Goal: Task Accomplishment & Management: Manage account settings

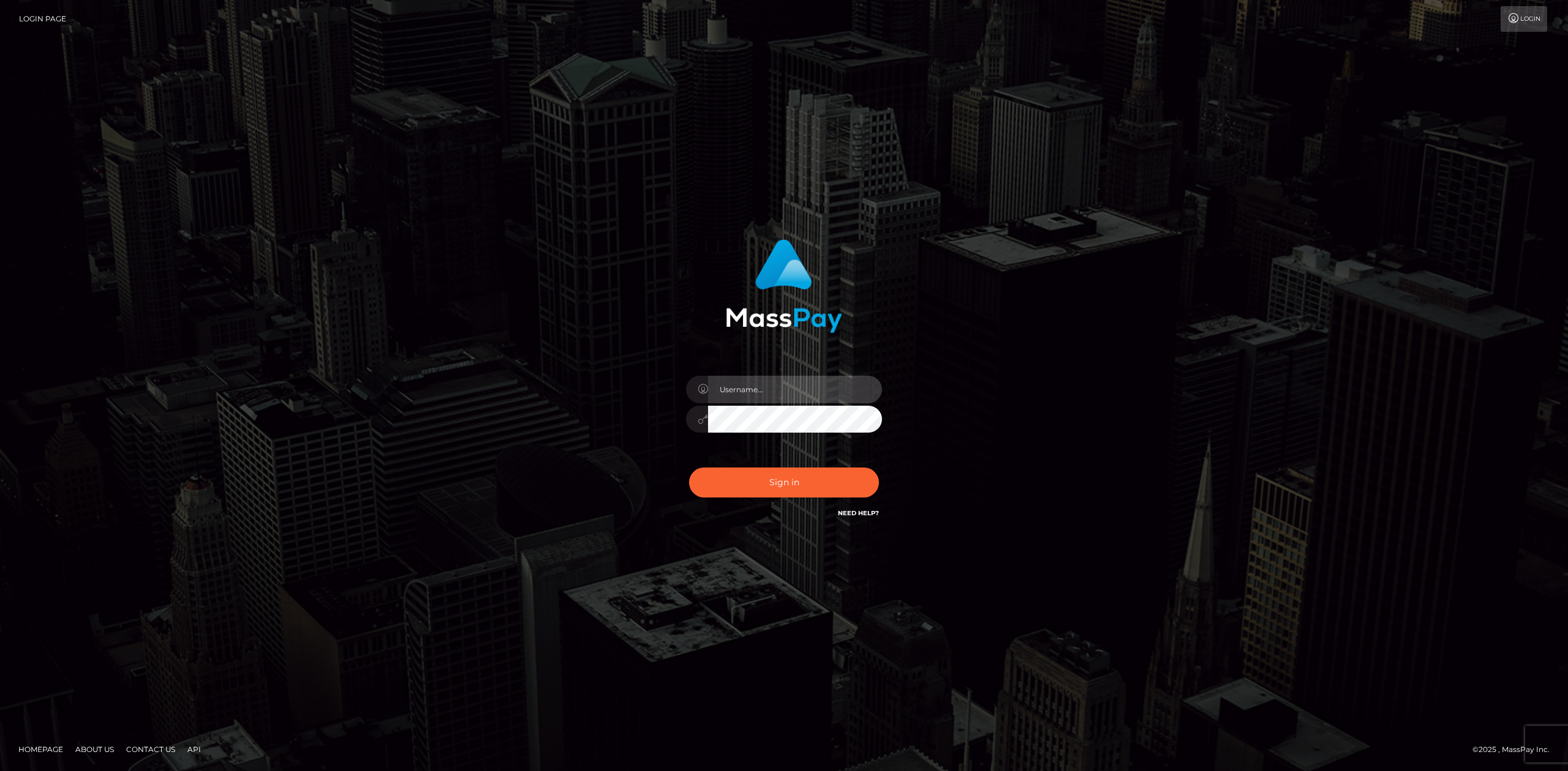
type input "Allen.megabonanza"
click at [829, 478] on button "Sign in" at bounding box center [784, 483] width 190 height 30
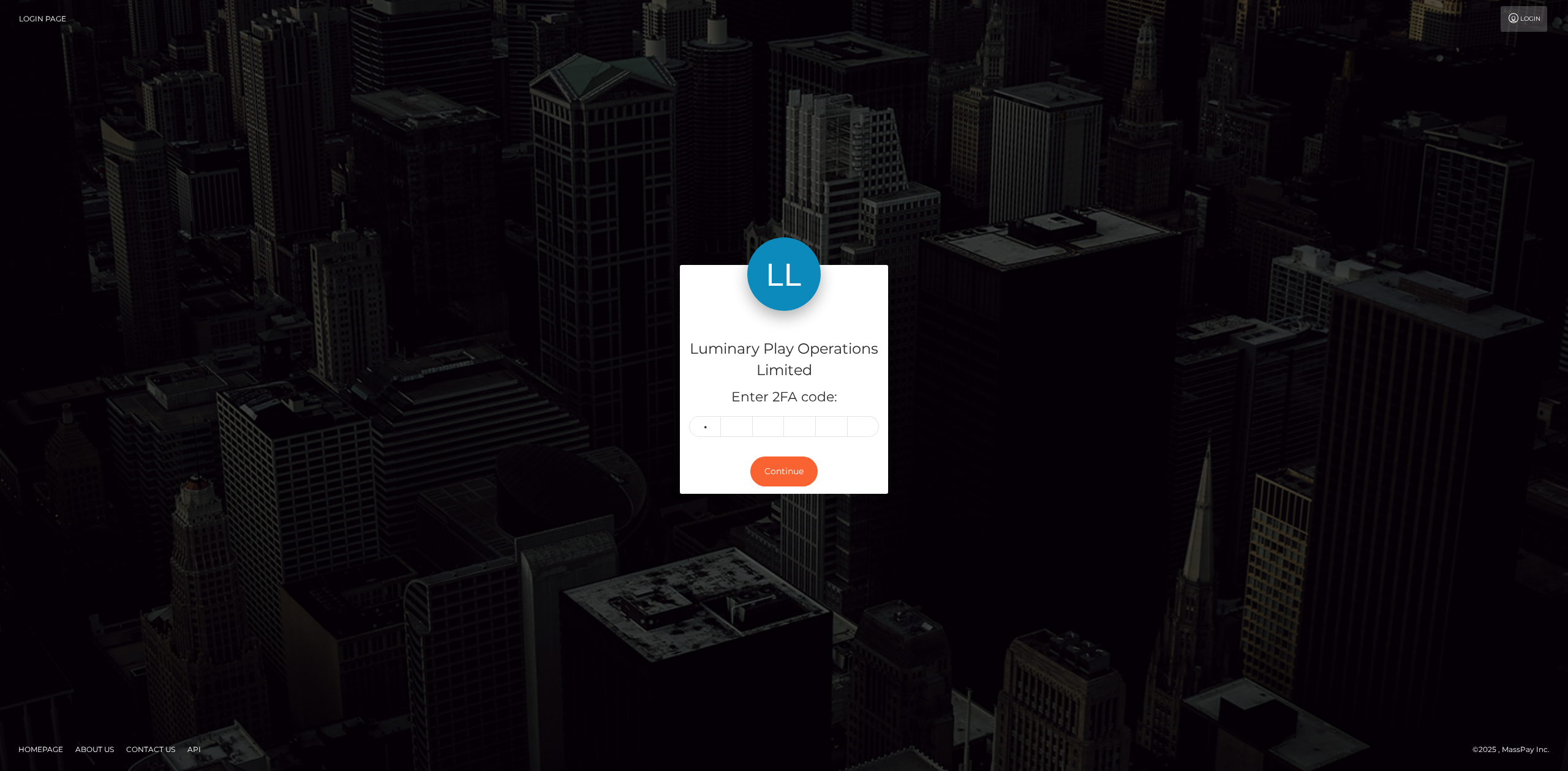
type input "9"
type input "6"
type input "4"
type input "7"
type input "6"
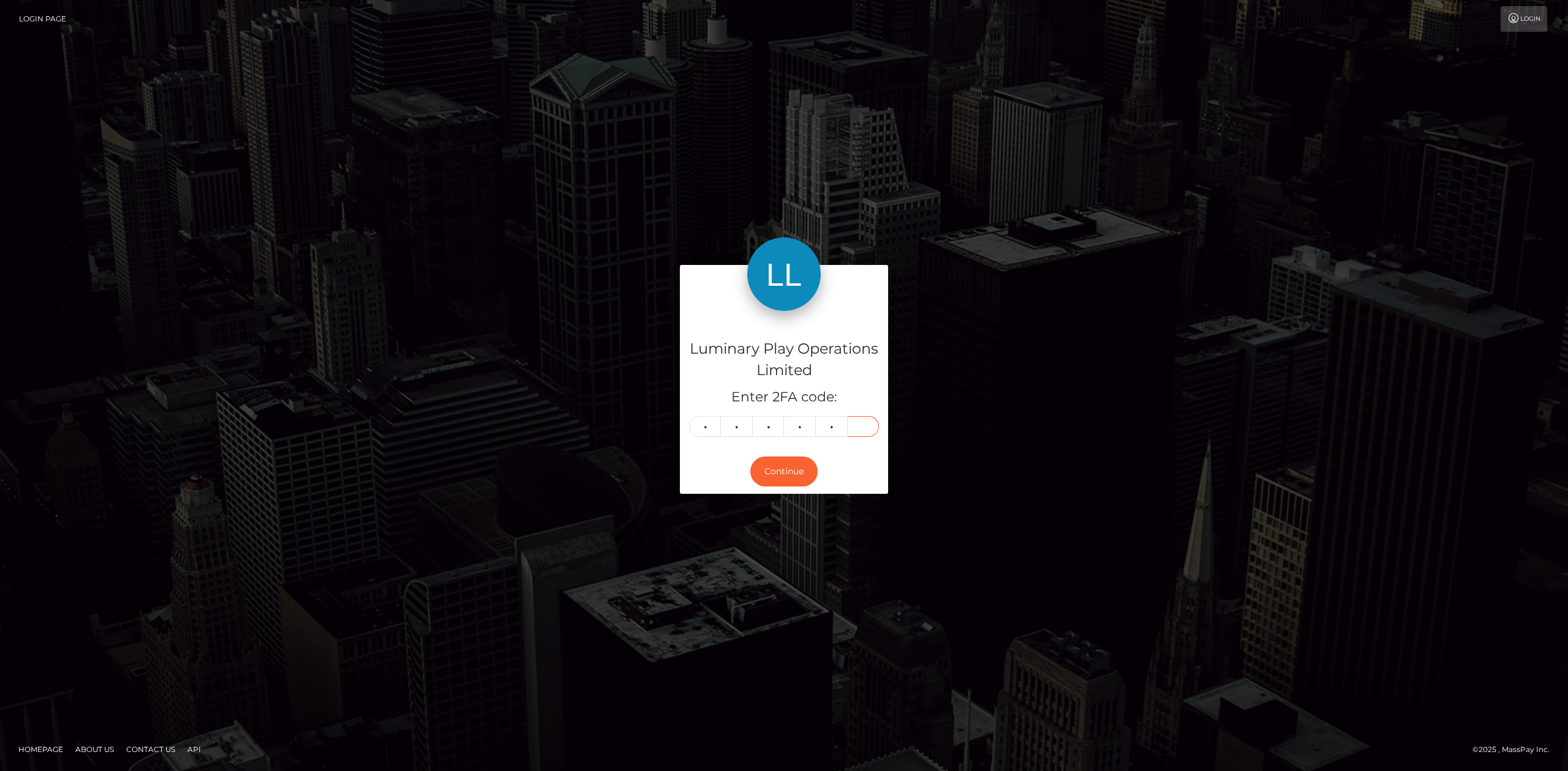
type input "8"
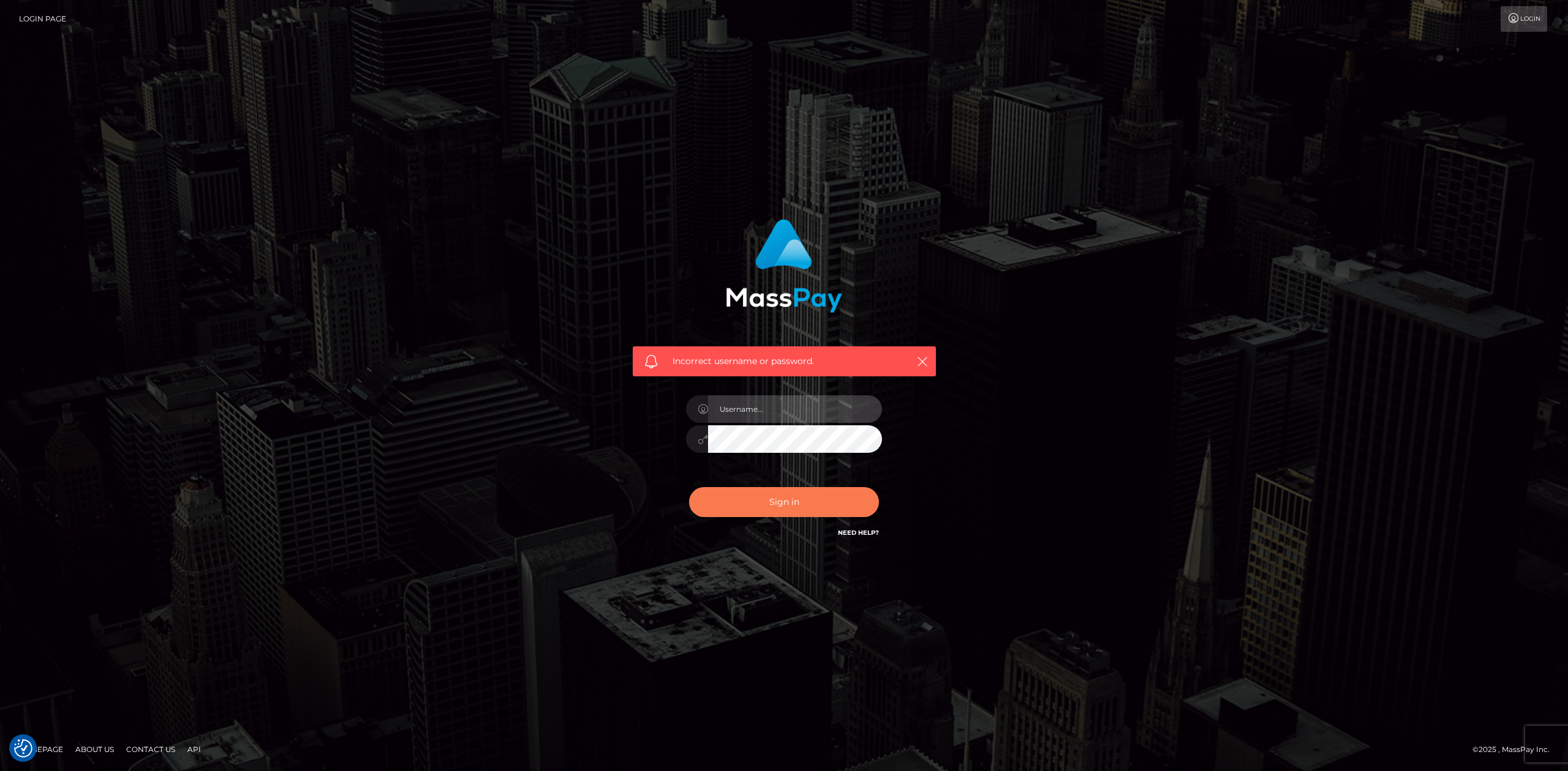
type input "Allen.megabonanza"
click at [826, 504] on button "Sign in" at bounding box center [784, 502] width 190 height 30
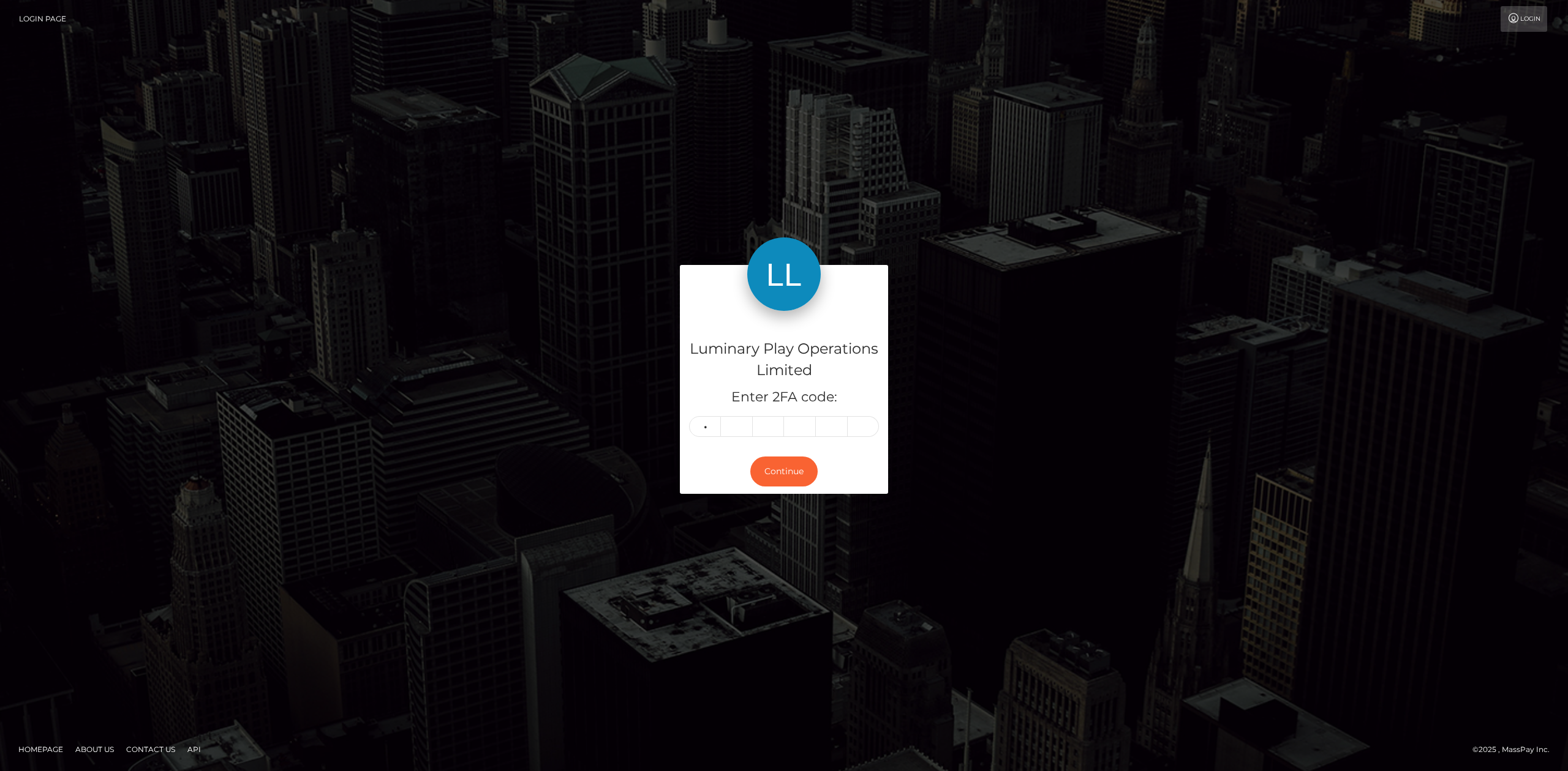
type input "8"
type input "7"
type input "0"
type input "3"
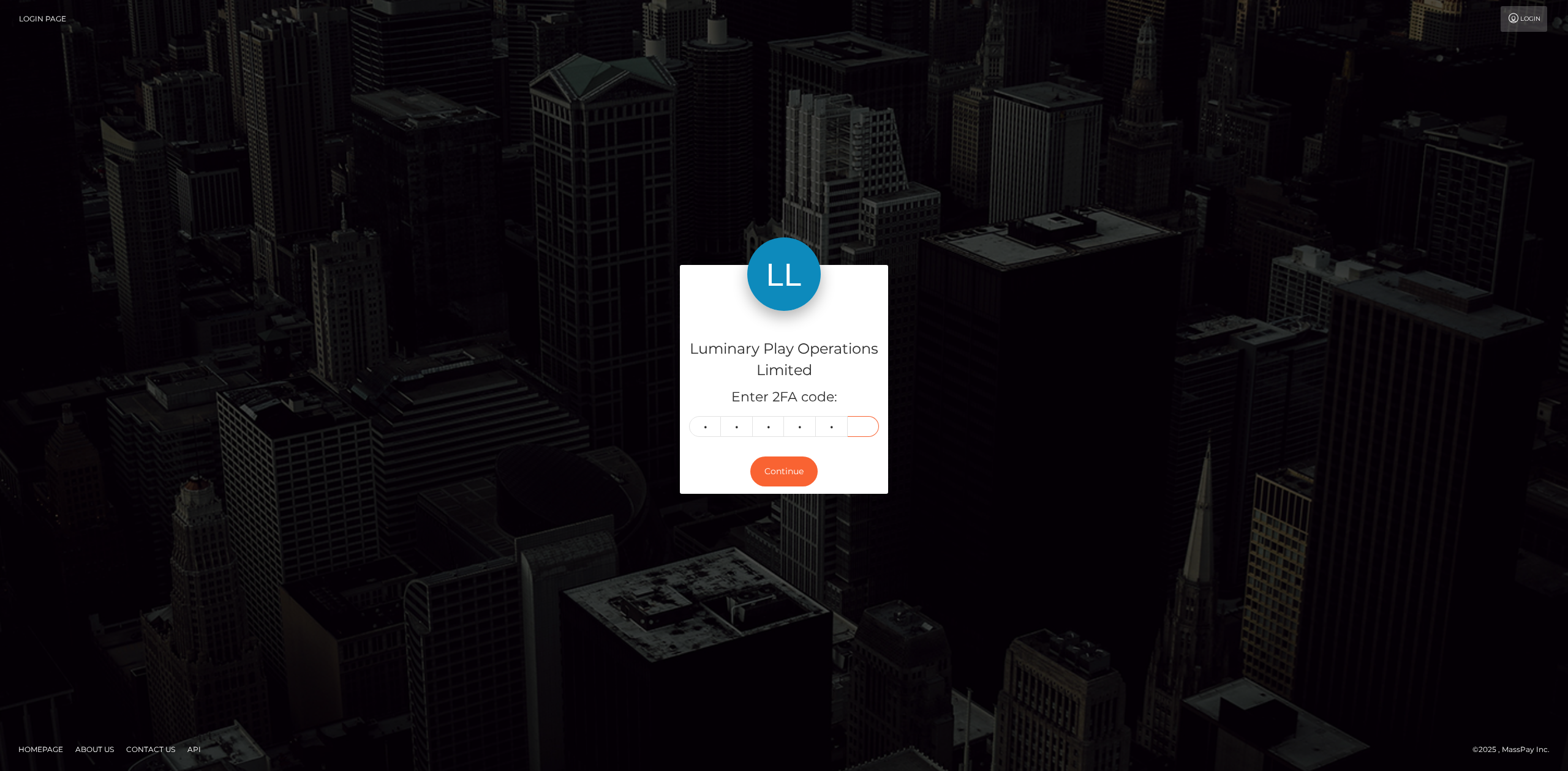
type input "4"
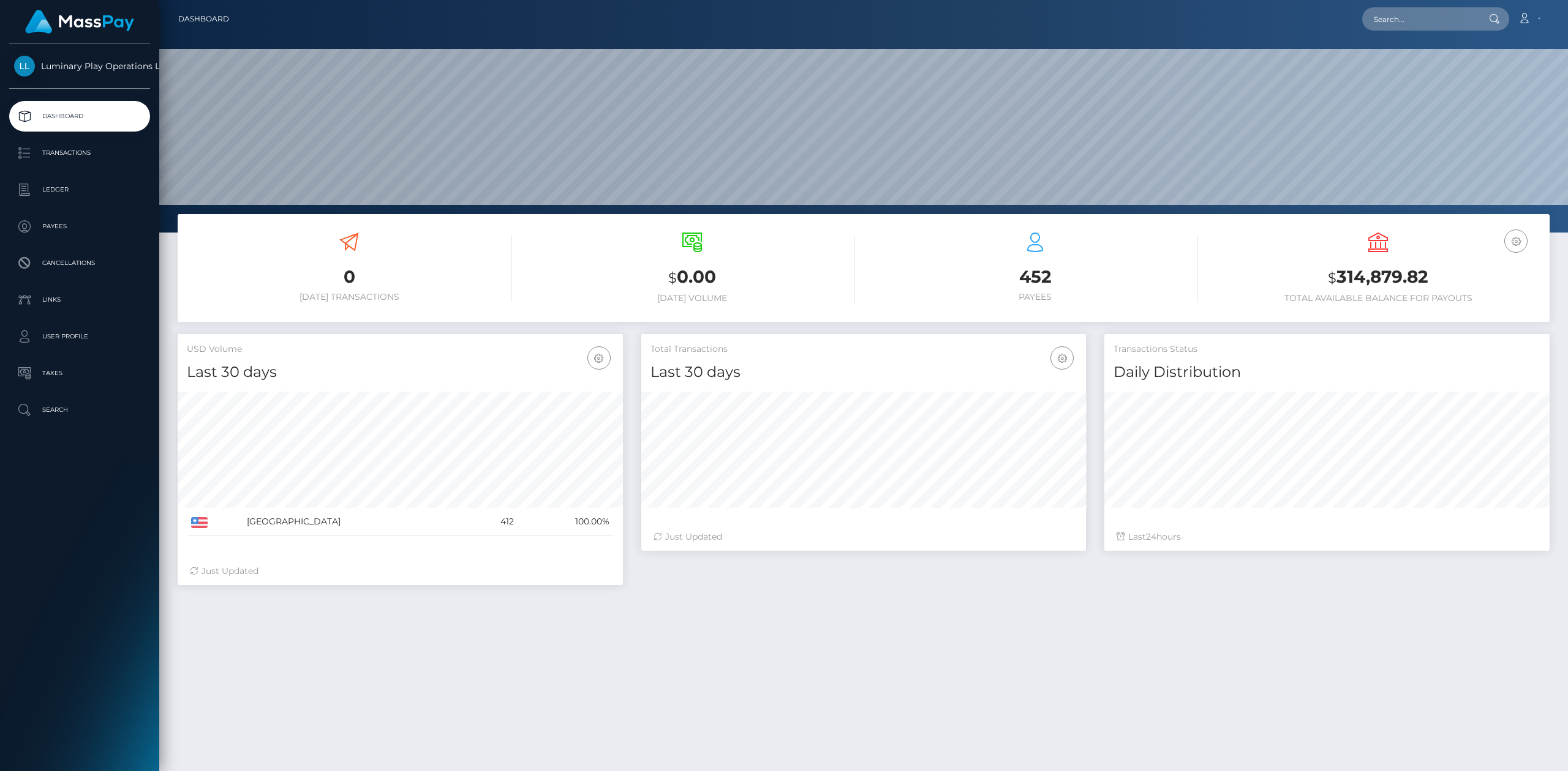
scroll to position [215, 444]
click at [1393, 271] on h3 "$ 314,879.82" at bounding box center [1378, 278] width 324 height 25
copy h3 "314,879.82"
